Goal: Task Accomplishment & Management: Use online tool/utility

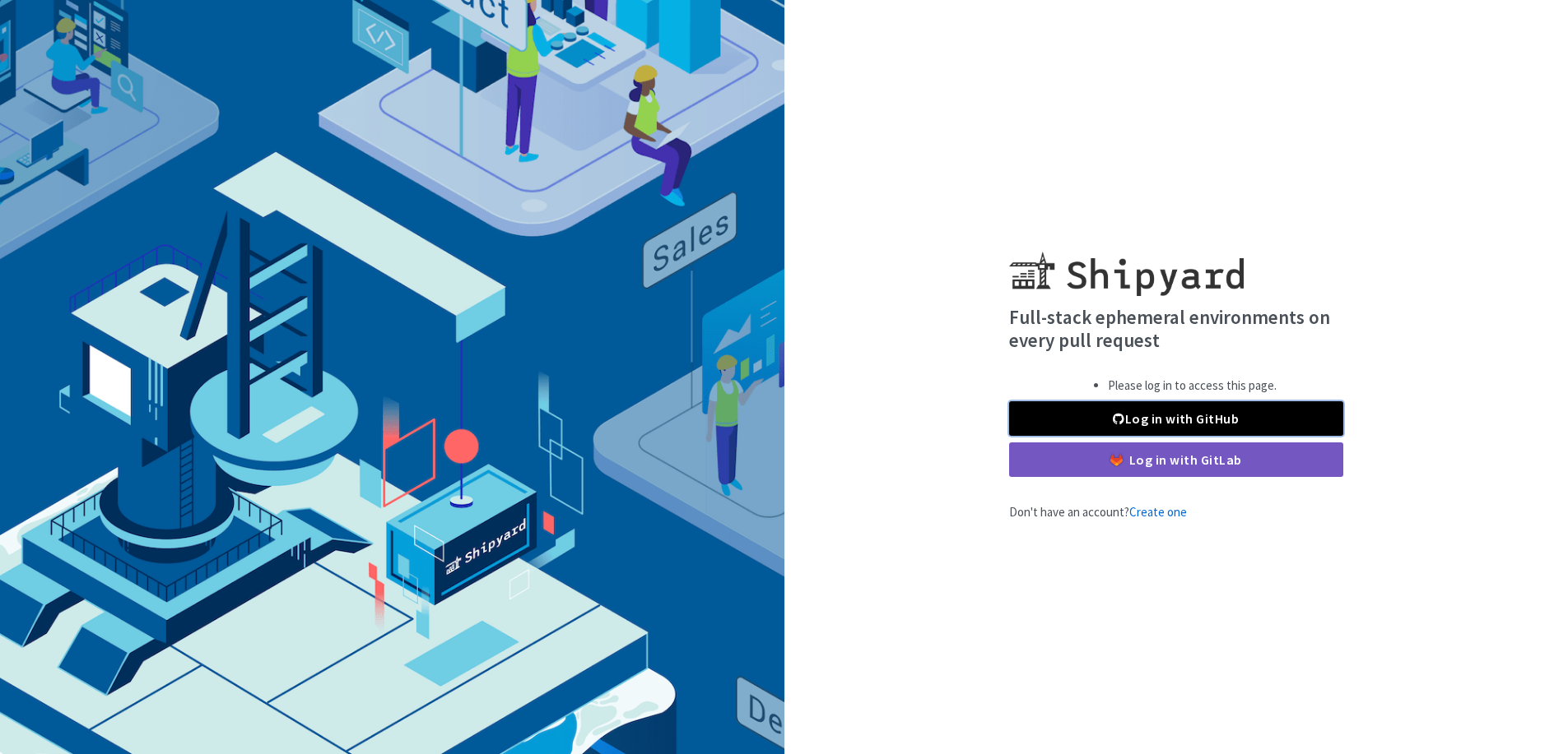
drag, startPoint x: 1040, startPoint y: 410, endPoint x: 1044, endPoint y: 396, distance: 14.6
click at [1040, 410] on link "Log in with GitHub" at bounding box center [1176, 418] width 334 height 34
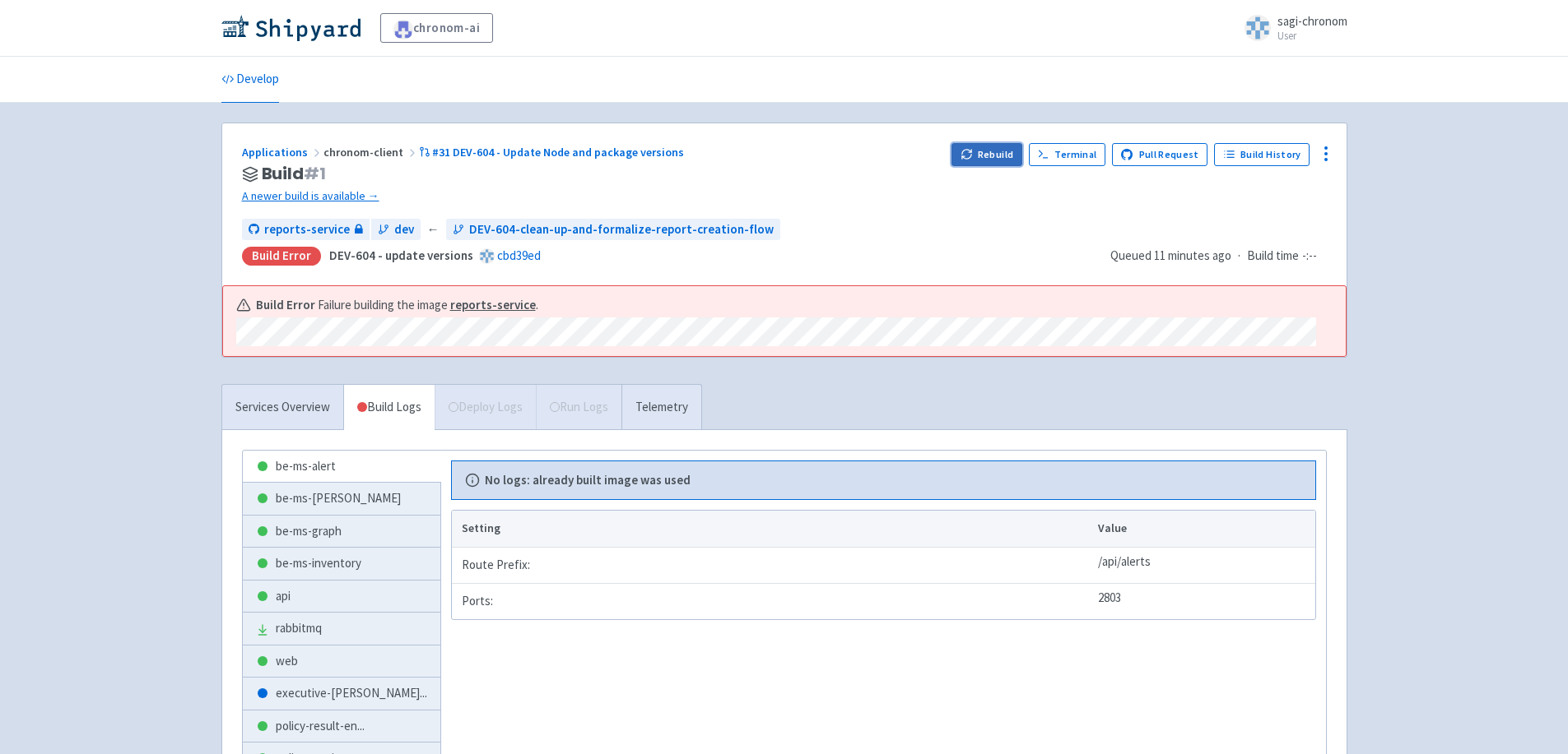
click at [988, 150] on button "Rebuild" at bounding box center [987, 154] width 71 height 23
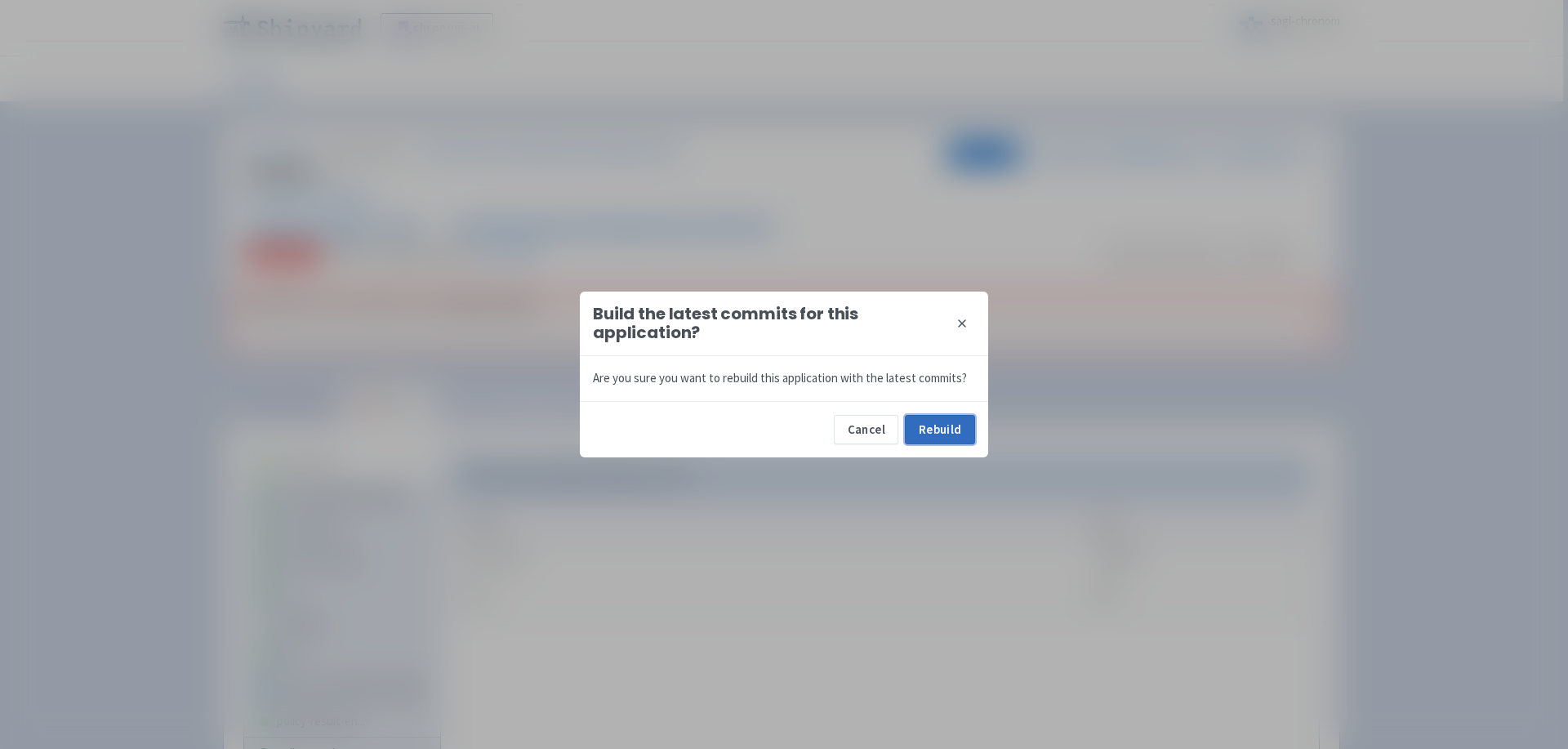
click at [931, 433] on button "Rebuild" at bounding box center [940, 430] width 70 height 30
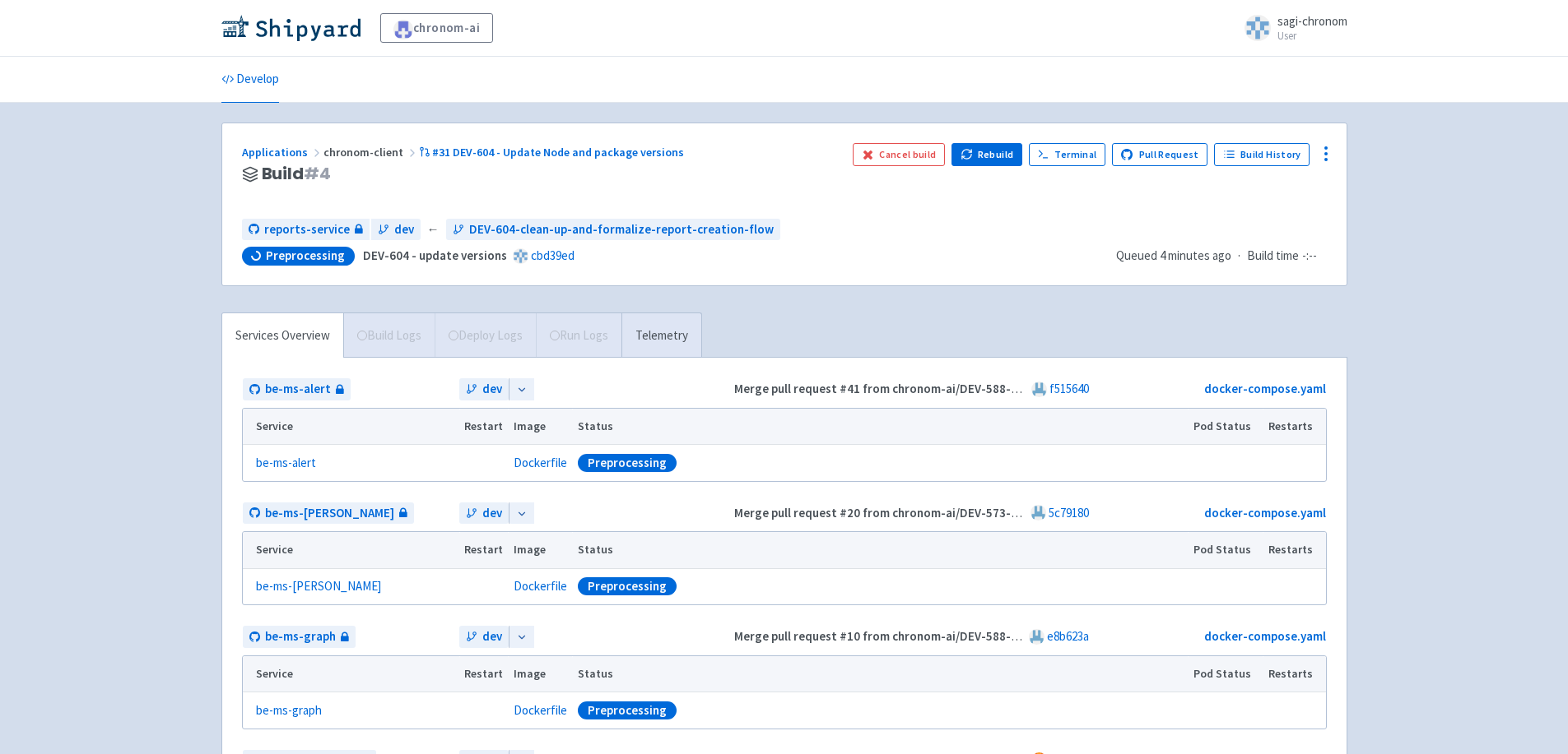
click at [634, 136] on div "Applications chronom-client #31 DEV-604 - Update Node and package versions Buil…" at bounding box center [784, 204] width 1124 height 162
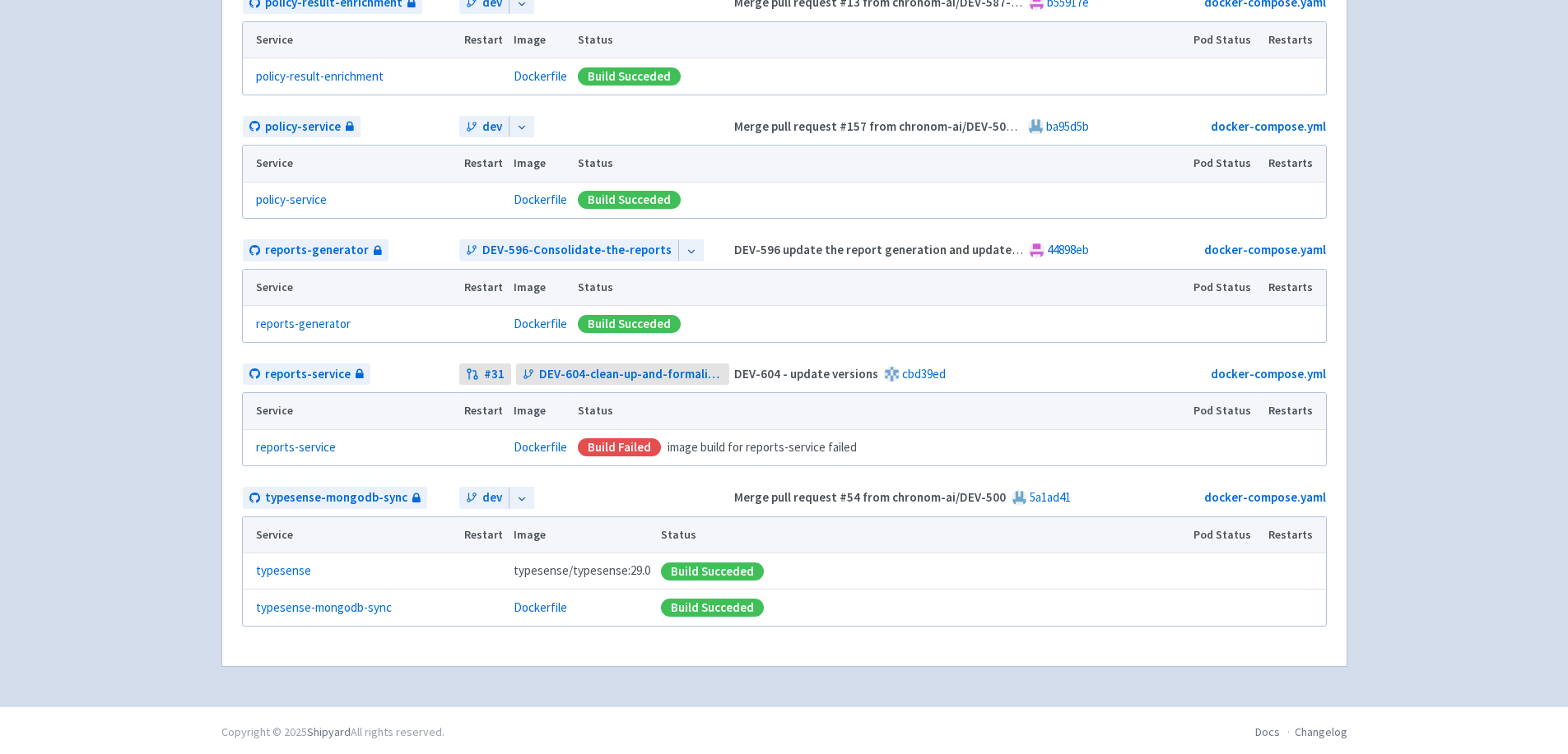
scroll to position [1365, 0]
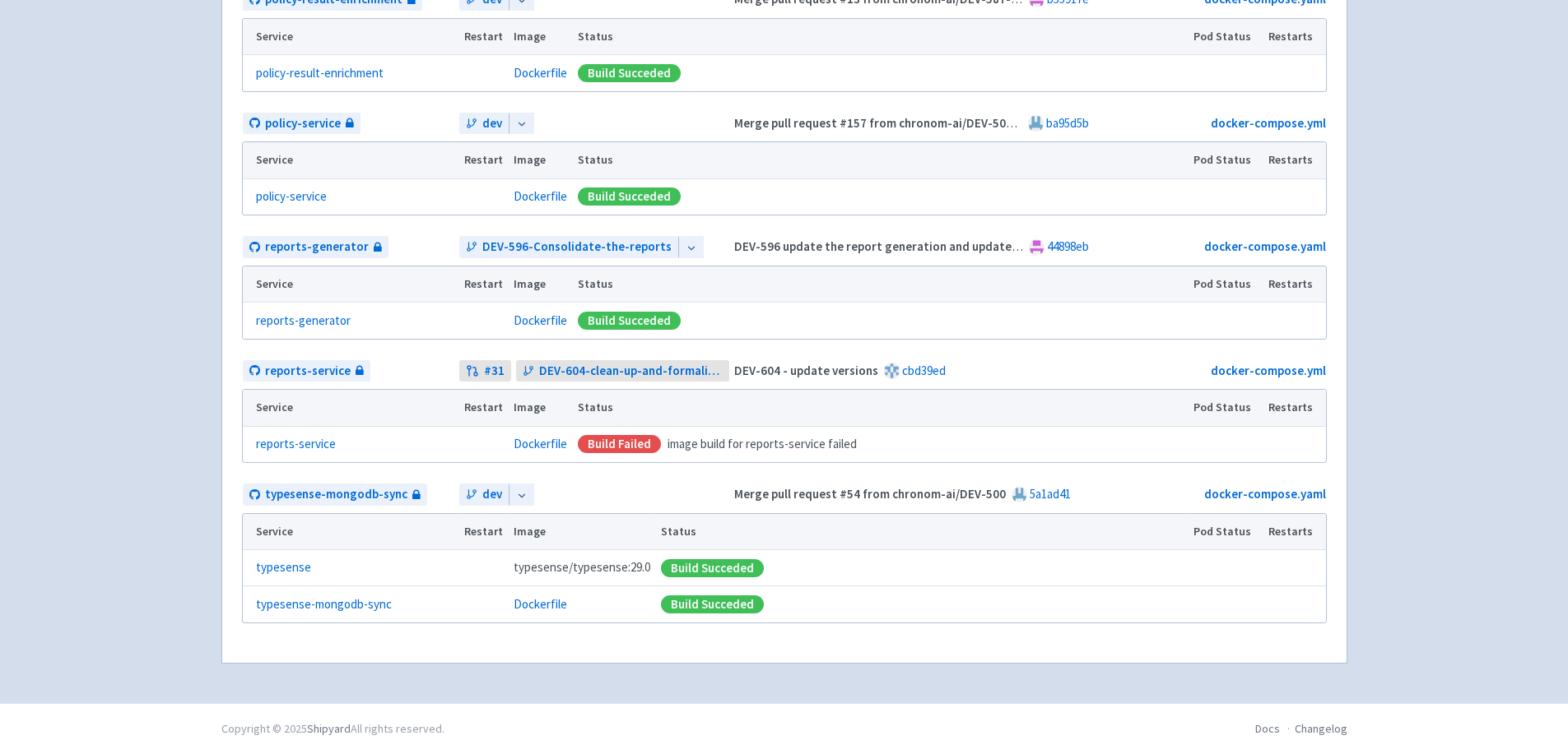
click at [635, 434] on td "Build failed image build for reports-service failed" at bounding box center [880, 444] width 616 height 36
click at [759, 449] on div "Build failed image build for reports-service failed" at bounding box center [880, 445] width 605 height 19
click at [325, 448] on link "reports-service" at bounding box center [296, 445] width 80 height 19
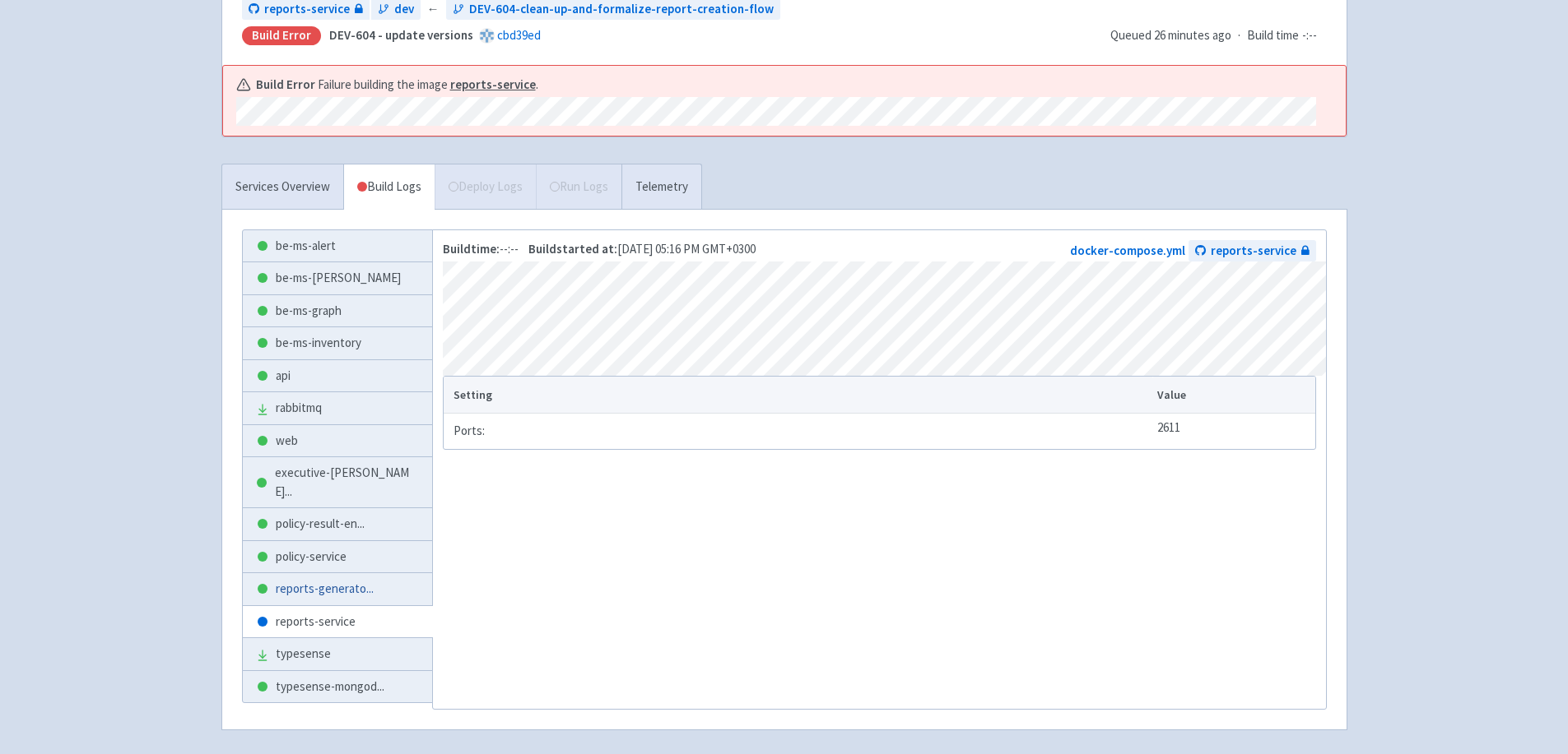
scroll to position [268, 0]
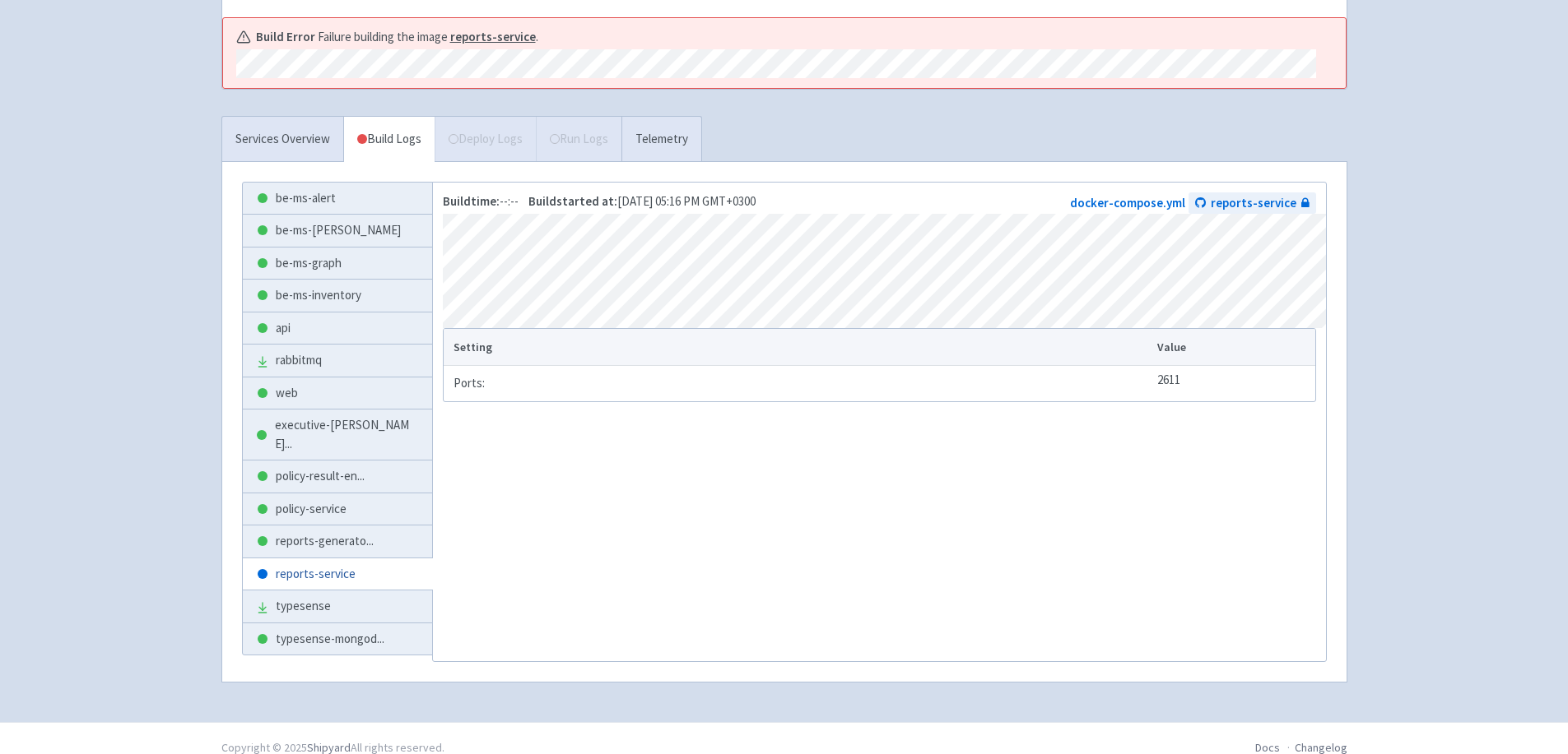
click at [343, 559] on link "reports-service" at bounding box center [337, 575] width 190 height 32
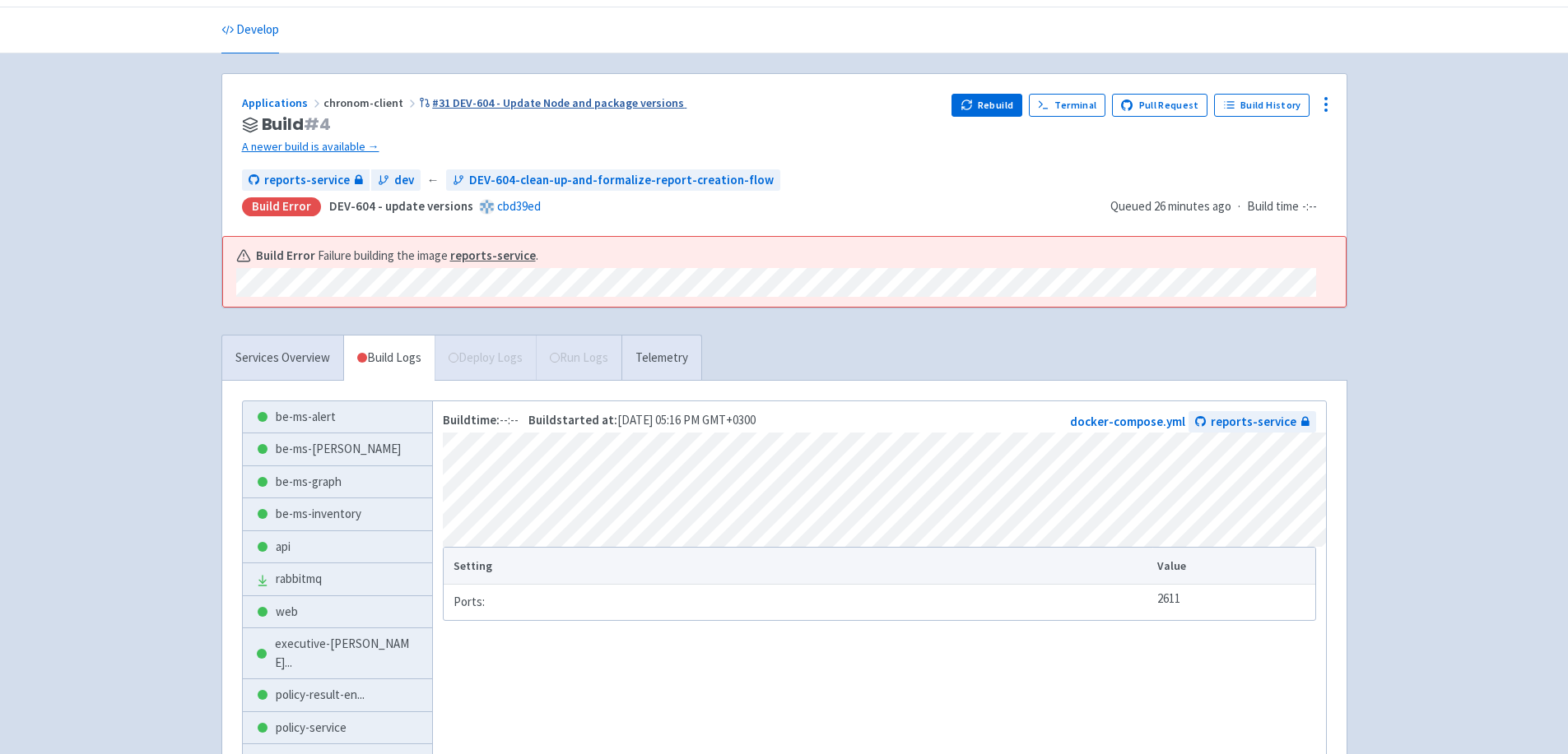
scroll to position [0, 0]
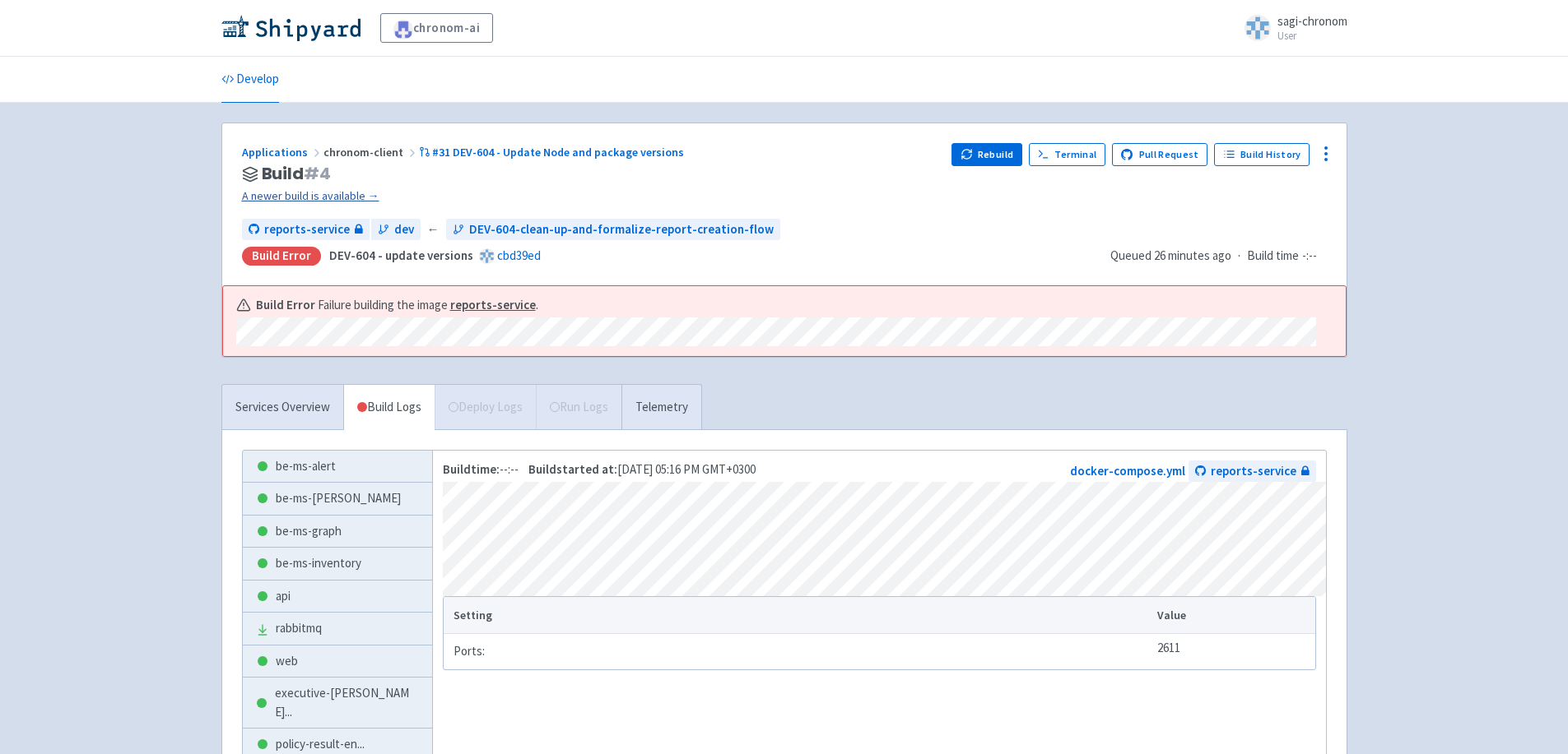
click at [283, 187] on link "A newer build is available →" at bounding box center [590, 196] width 697 height 19
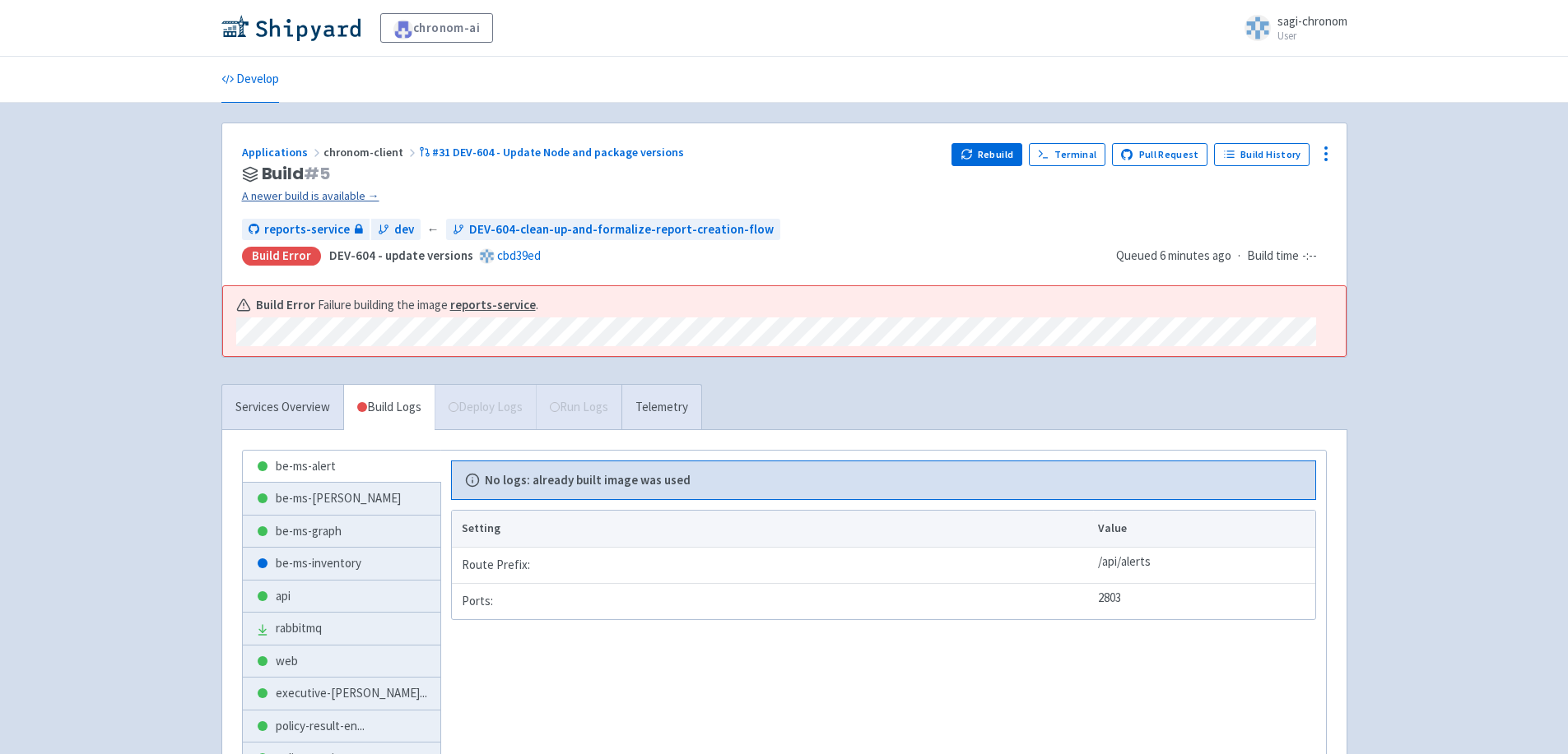
click at [281, 196] on link "A newer build is available →" at bounding box center [590, 196] width 697 height 19
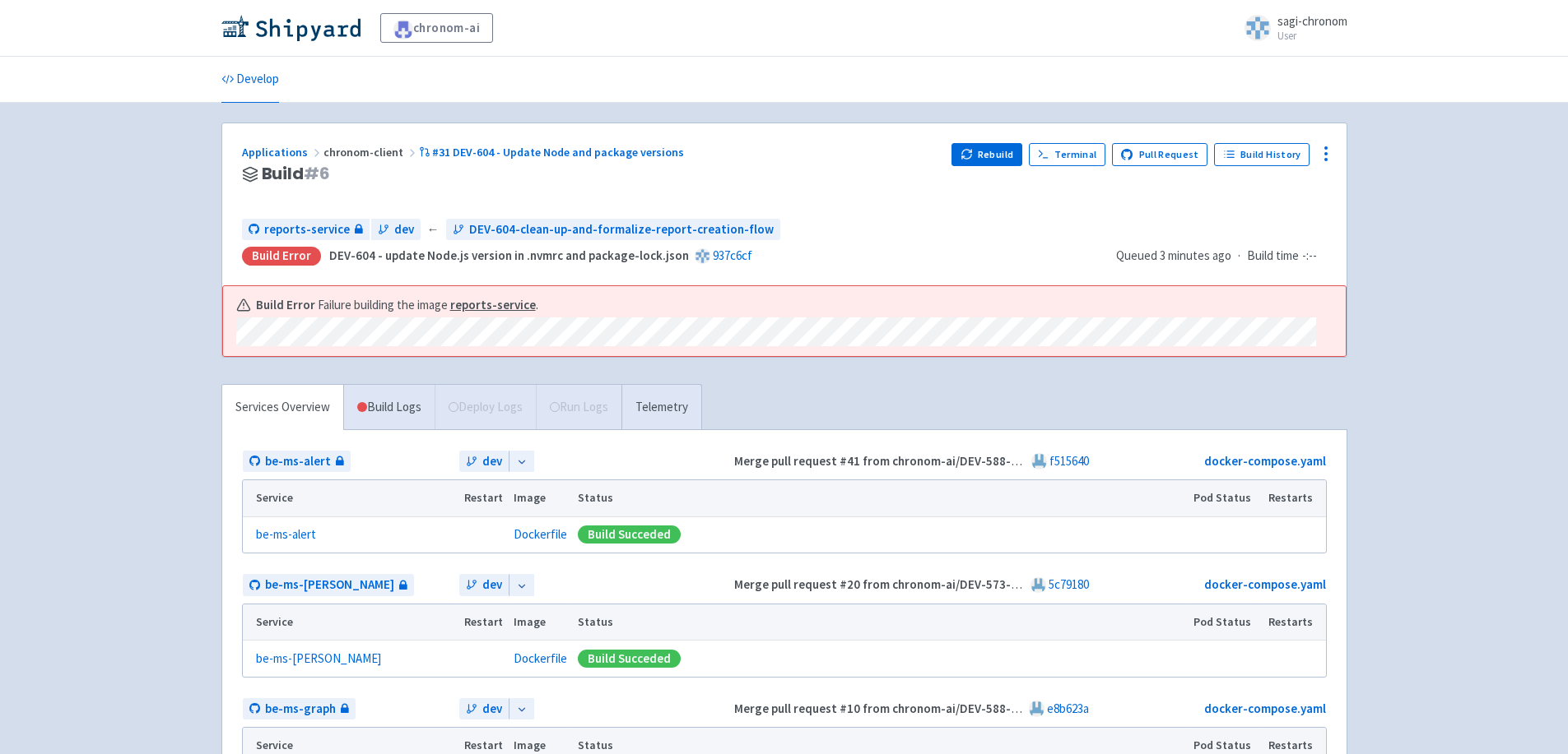
click at [468, 304] on strong "reports-service" at bounding box center [493, 305] width 85 height 16
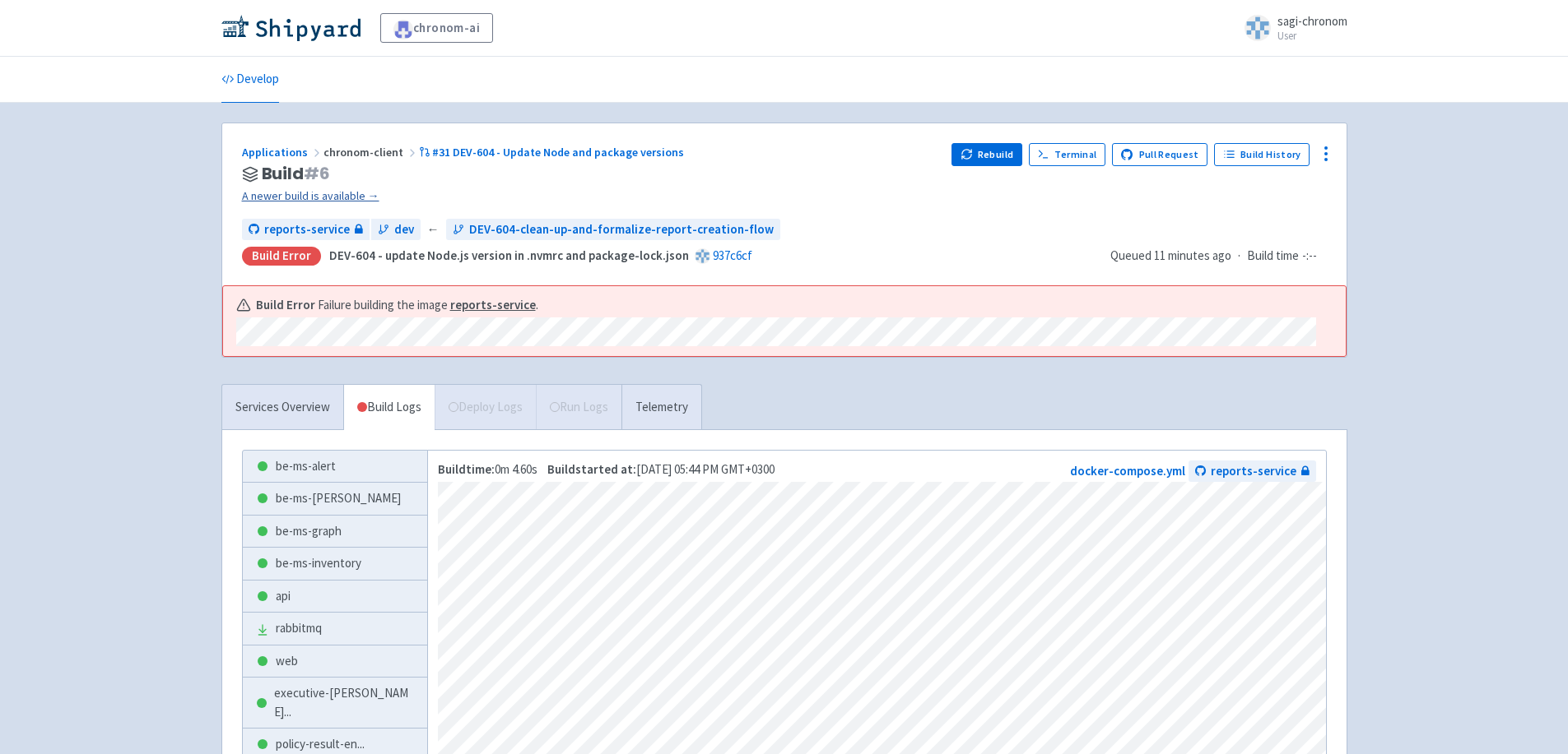
click at [300, 194] on link "A newer build is available →" at bounding box center [590, 196] width 697 height 19
